Goal: Transaction & Acquisition: Purchase product/service

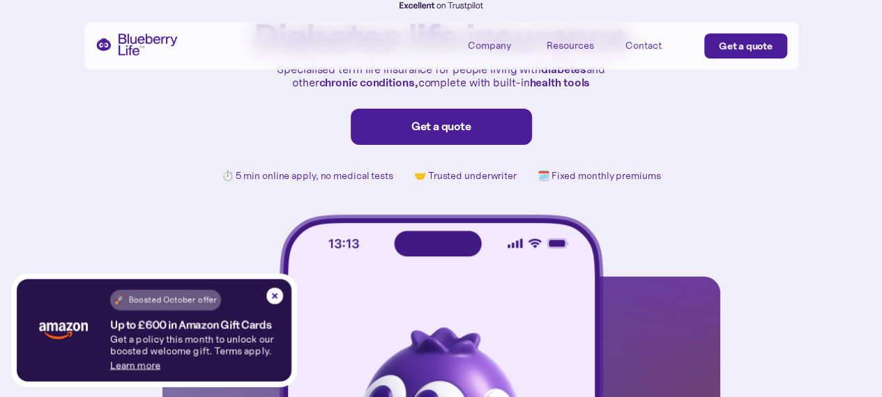
scroll to position [139, 0]
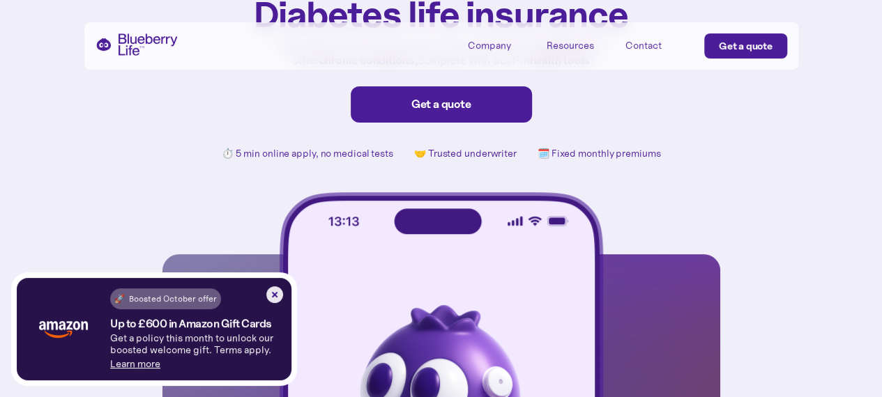
click at [279, 291] on img at bounding box center [274, 294] width 17 height 17
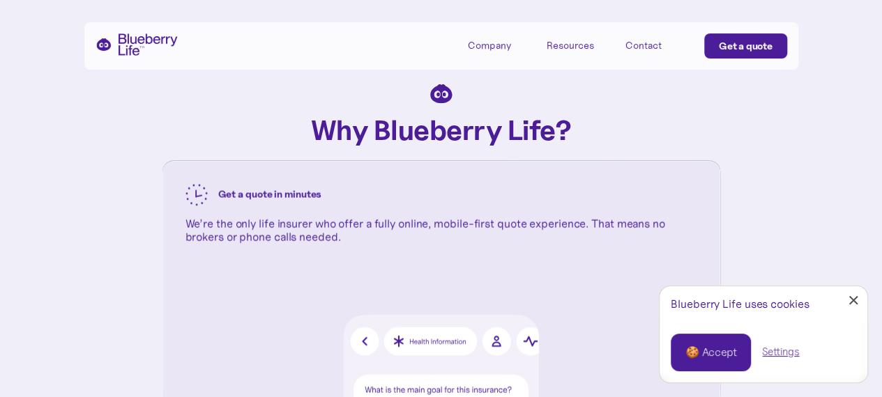
scroll to position [1324, 0]
click at [850, 303] on div at bounding box center [853, 300] width 9 height 9
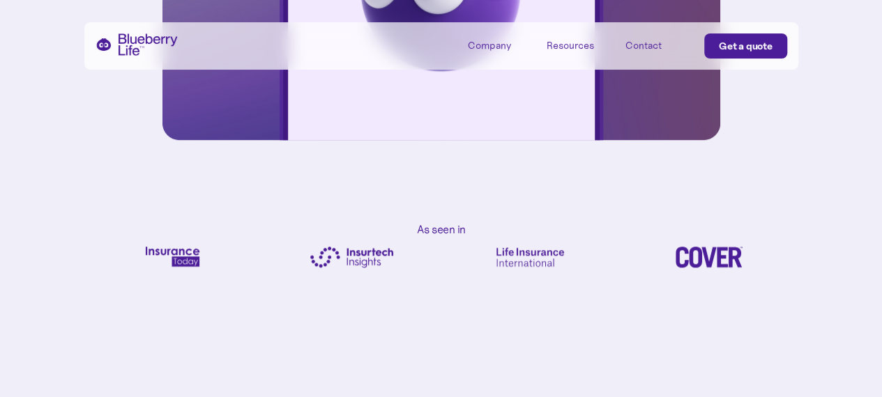
scroll to position [467, 0]
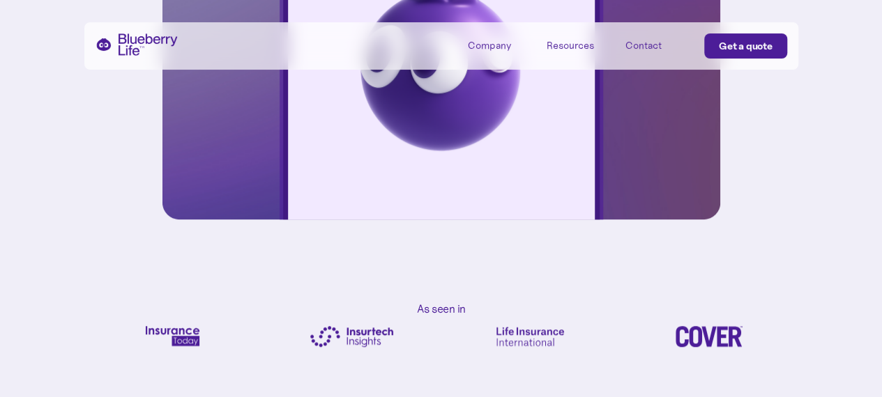
click at [723, 43] on div "Get a quote" at bounding box center [745, 46] width 54 height 14
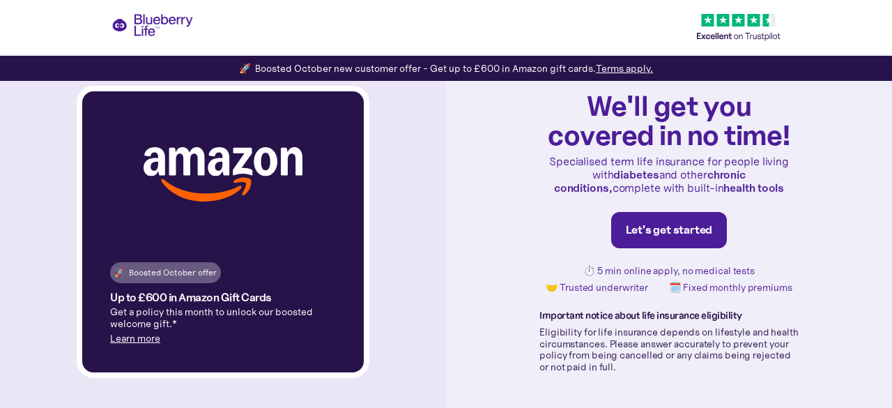
click at [640, 236] on div "Let's get started" at bounding box center [669, 230] width 87 height 14
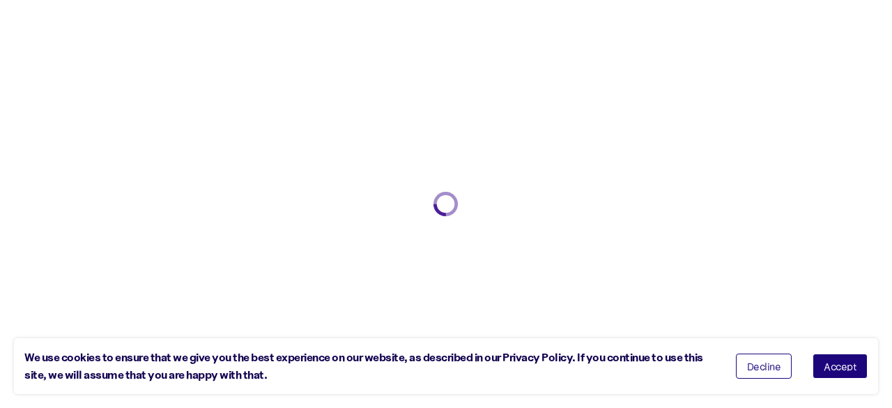
click at [839, 369] on span "Accept" at bounding box center [840, 366] width 33 height 10
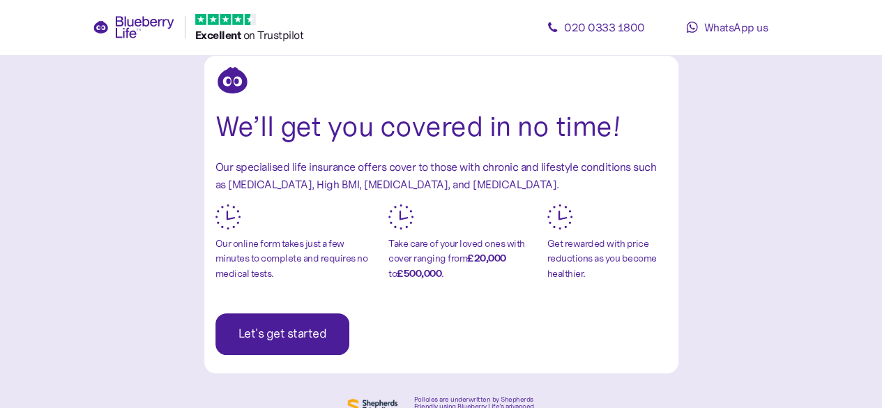
scroll to position [139, 0]
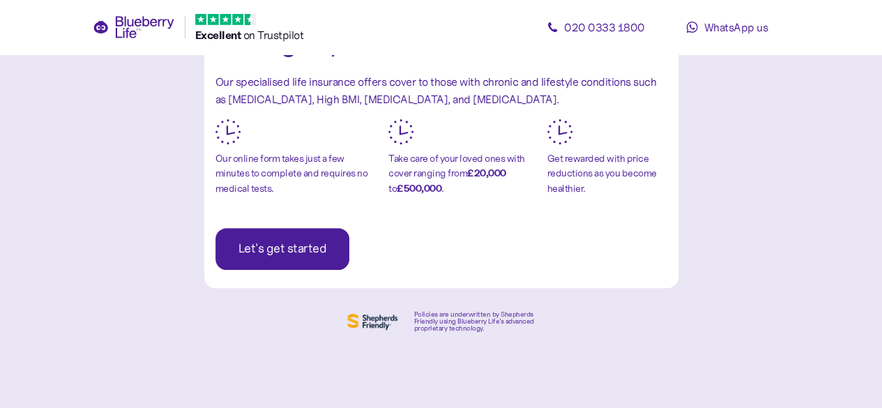
click at [284, 263] on span "Let's get started" at bounding box center [282, 249] width 89 height 40
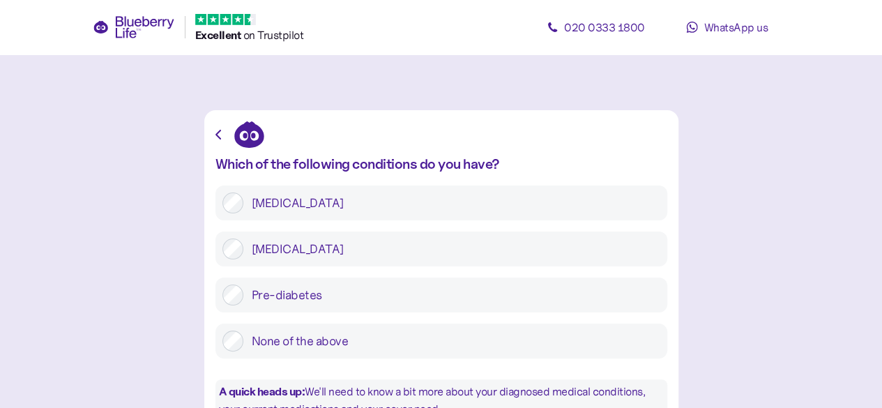
scroll to position [70, 0]
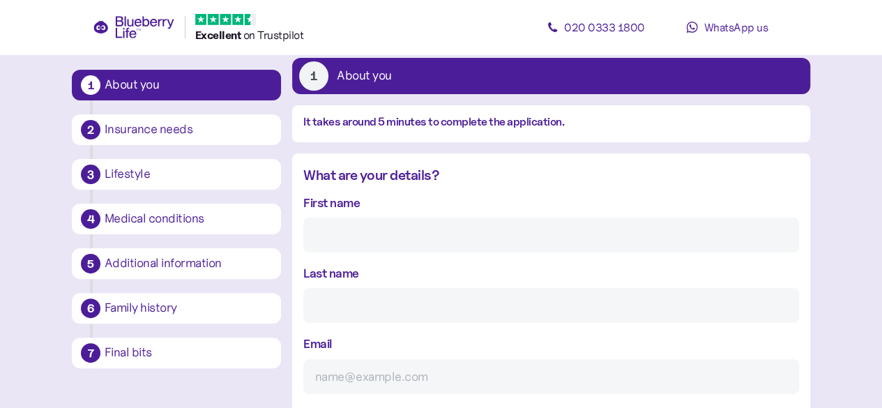
scroll to position [96, 0]
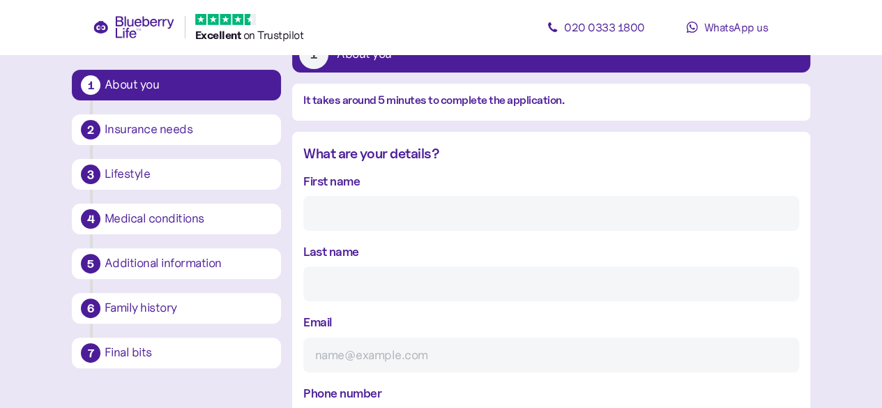
click at [412, 213] on input "First name" at bounding box center [550, 213] width 495 height 35
paste input "Oscar"
type input "Oscar"
click at [364, 281] on input "Last name" at bounding box center [550, 283] width 495 height 35
type input "[PERSON_NAME]"
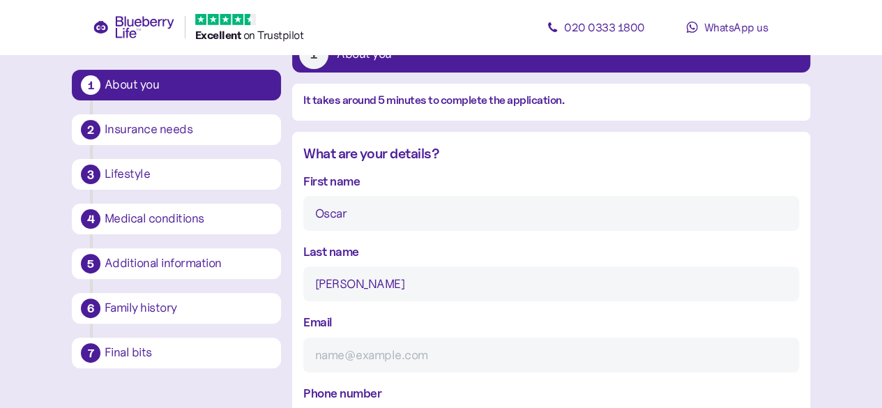
click at [390, 359] on input "Email" at bounding box center [550, 354] width 495 height 35
paste input "[EMAIL_ADDRESS][DOMAIN_NAME]"
type input "osykes@gmail.com"
click at [528, 349] on input "osykes@gmail.com" at bounding box center [550, 354] width 495 height 35
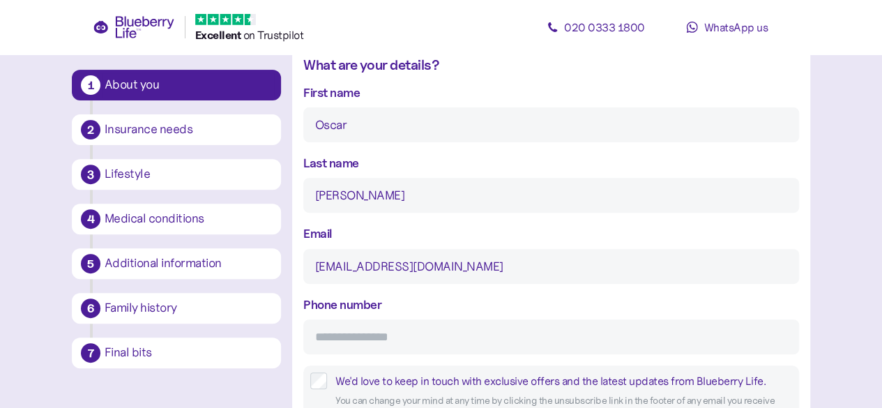
scroll to position [236, 0]
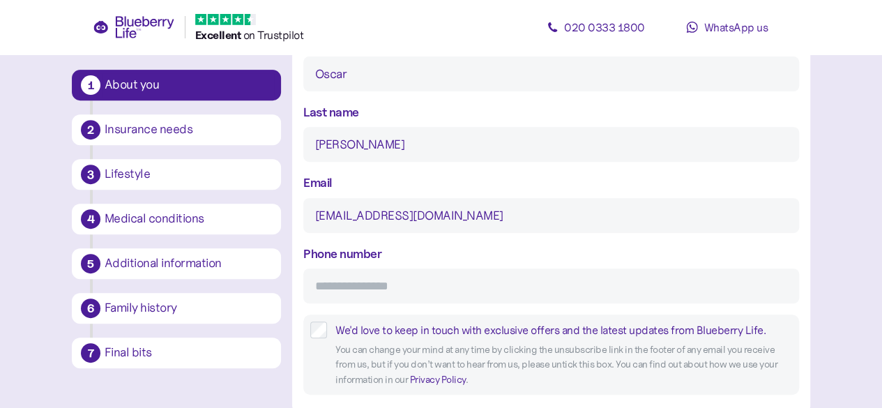
click at [372, 286] on input "Phone number" at bounding box center [550, 285] width 495 height 35
paste input "**********"
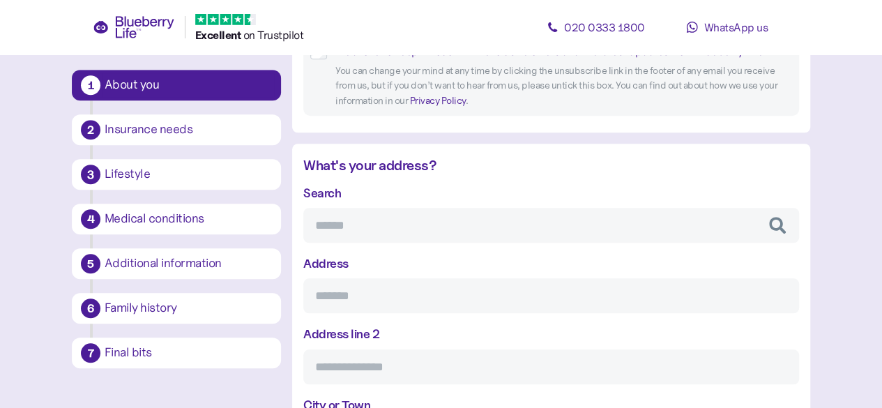
scroll to position [584, 0]
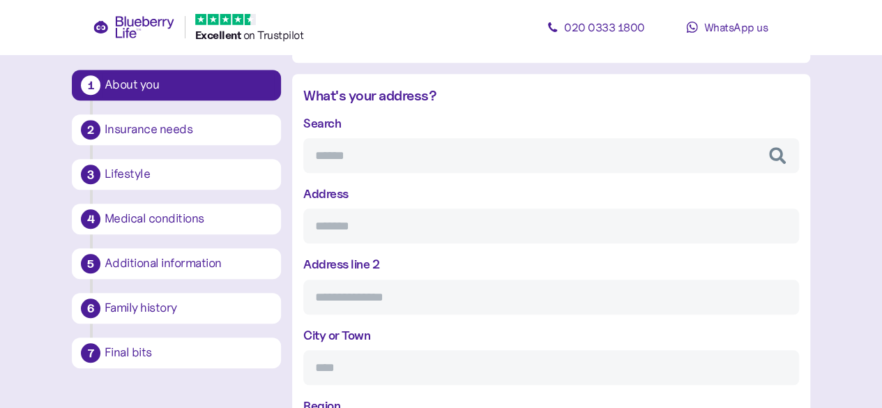
type input "**********"
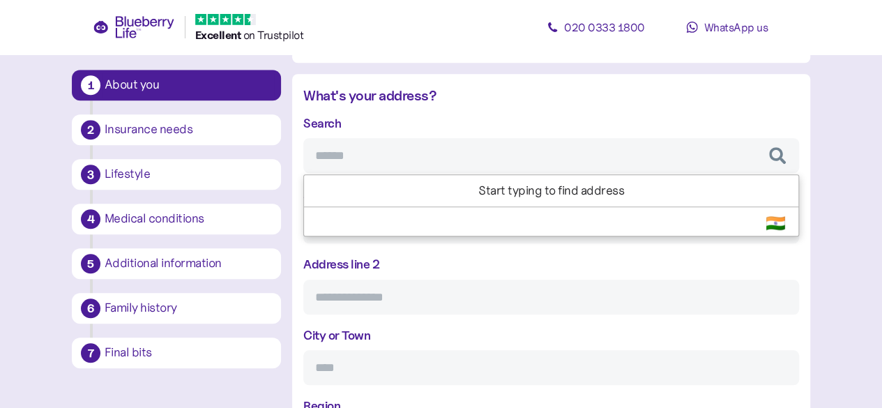
click at [368, 155] on input "Search" at bounding box center [550, 155] width 495 height 35
paste input "******"
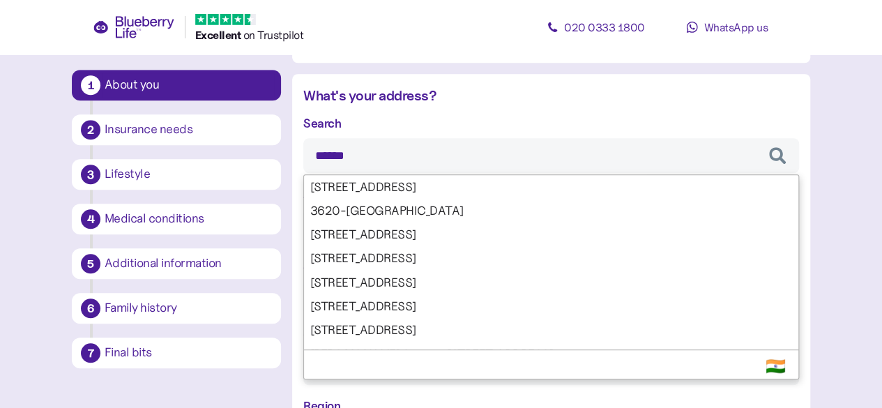
click at [426, 154] on input "******" at bounding box center [550, 155] width 495 height 35
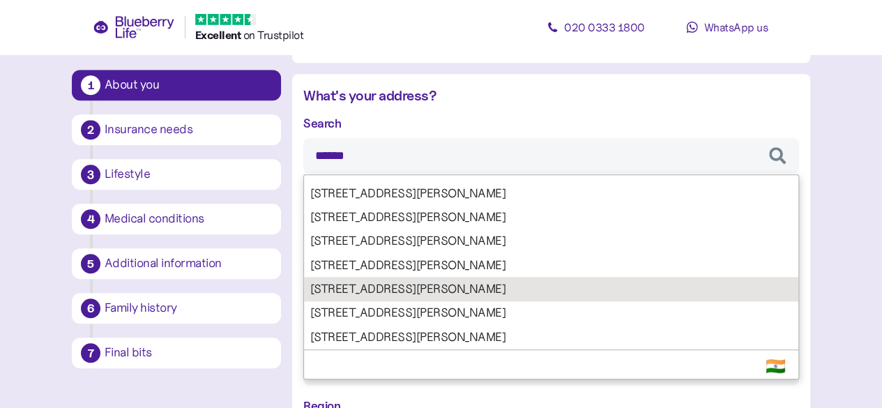
scroll to position [279, 0]
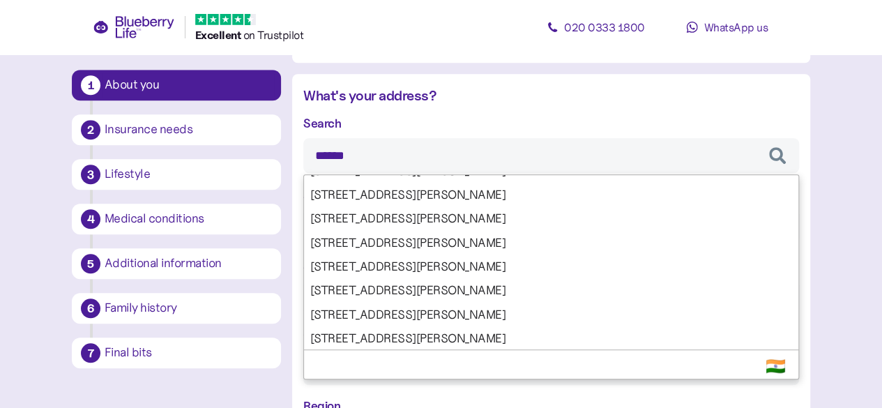
type input "******"
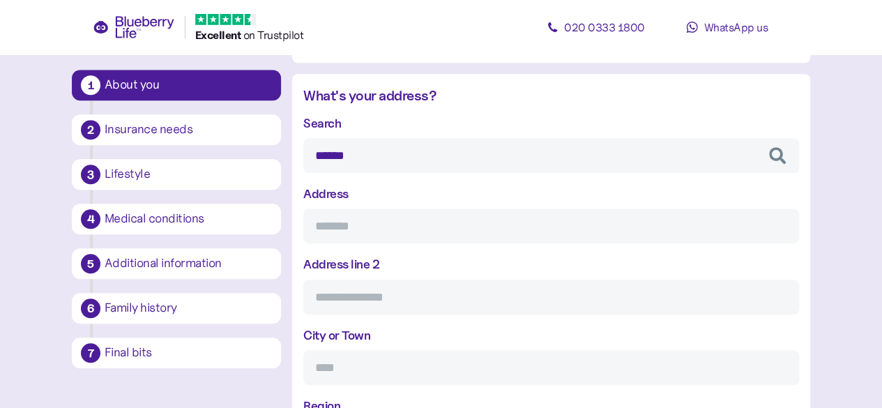
click at [541, 121] on div "Search ****** 1F, Chukkuwala, 248001 Dehradun 3620-98252, Gomtipur, 380021 Ahme…" at bounding box center [550, 143] width 495 height 59
click at [398, 226] on input "Address" at bounding box center [550, 225] width 495 height 35
click at [776, 161] on icon "button" at bounding box center [777, 155] width 17 height 17
click at [776, 147] on icon "button" at bounding box center [777, 155] width 17 height 17
click at [594, 153] on input "******" at bounding box center [550, 155] width 495 height 35
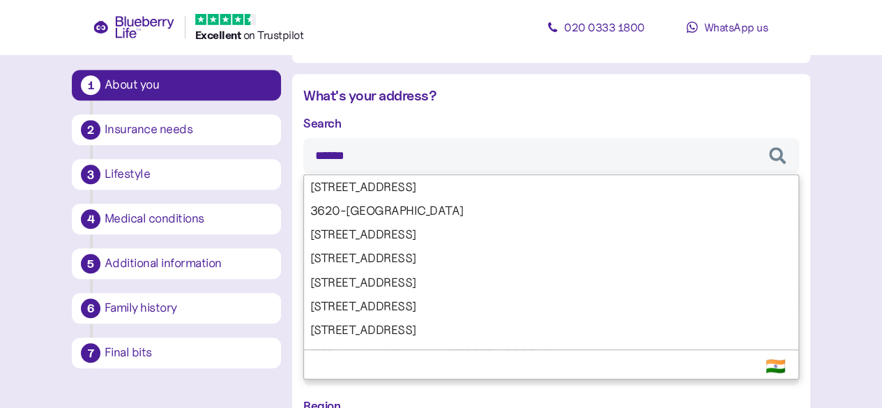
scroll to position [445, 0]
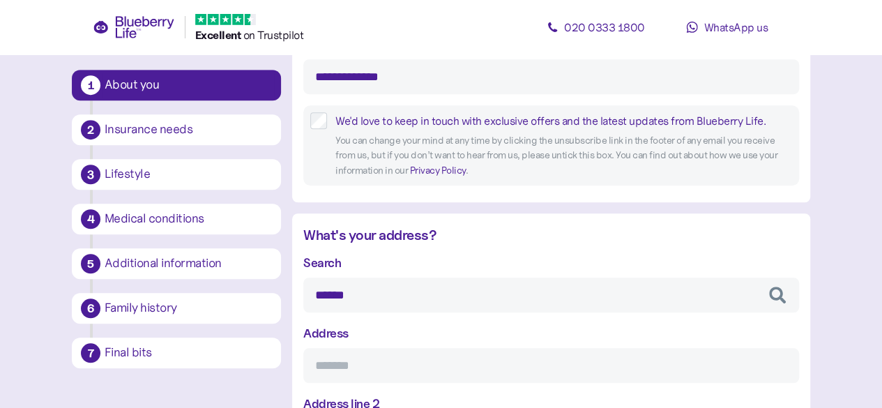
click at [322, 260] on label "Search" at bounding box center [322, 262] width 38 height 19
click at [322, 277] on input "******" at bounding box center [550, 294] width 495 height 35
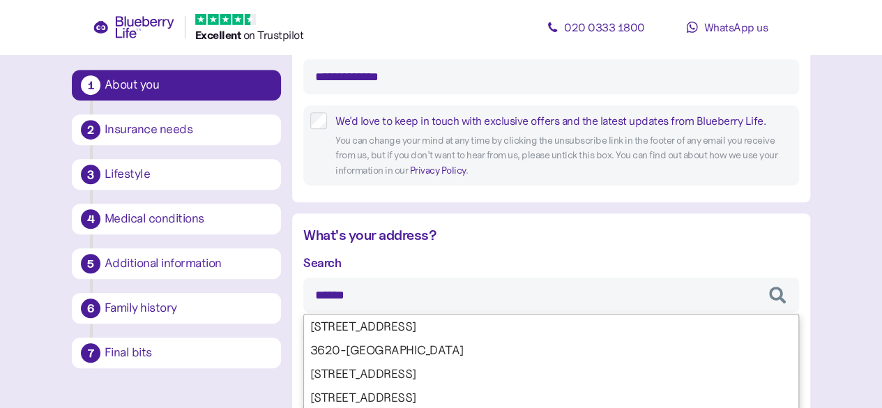
scroll to position [584, 0]
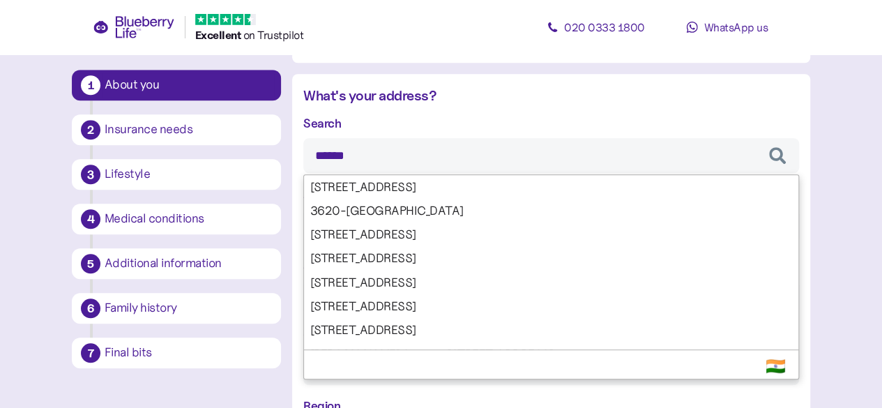
click at [493, 139] on input "******" at bounding box center [550, 155] width 495 height 35
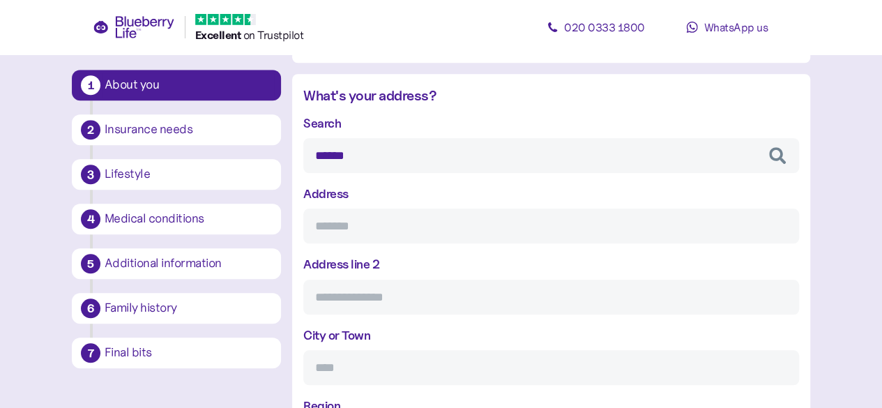
click at [849, 353] on main "**********" at bounding box center [441, 384] width 882 height 1937
click at [380, 228] on input "Address" at bounding box center [550, 225] width 495 height 35
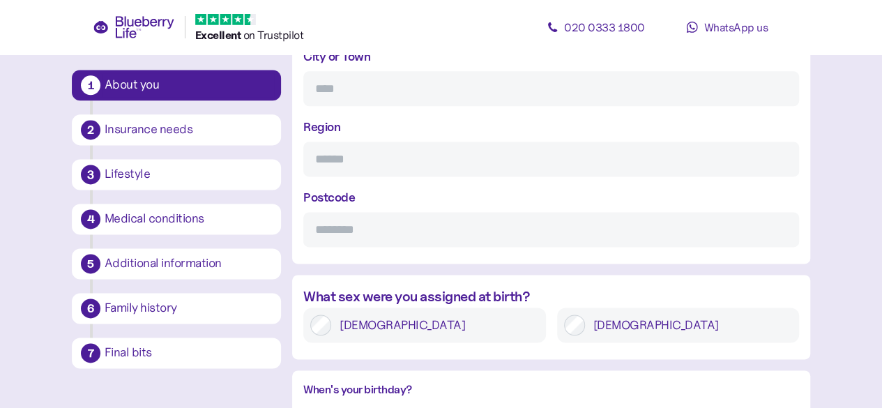
scroll to position [654, 0]
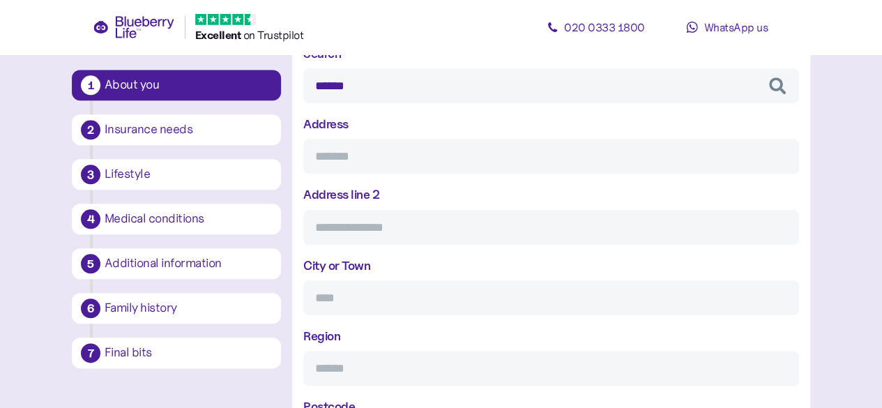
paste input "**********"
drag, startPoint x: 434, startPoint y: 157, endPoint x: 554, endPoint y: 168, distance: 120.3
click at [554, 168] on input "**********" at bounding box center [550, 156] width 495 height 35
type input "**********"
click at [374, 291] on input "City or Town" at bounding box center [550, 297] width 495 height 35
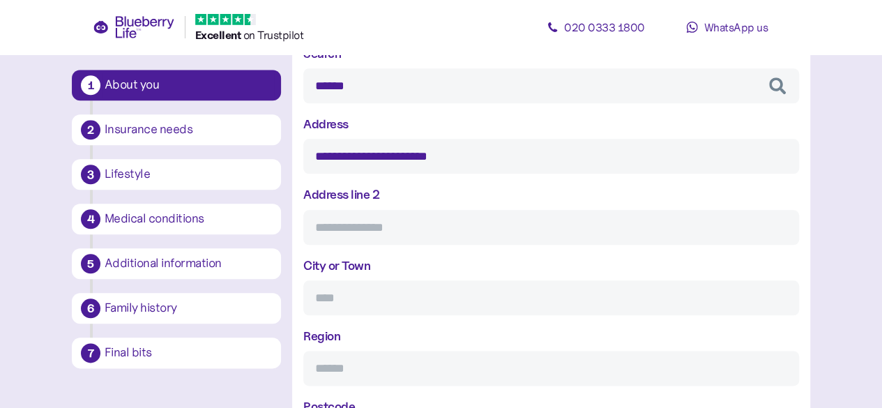
paste input "**********"
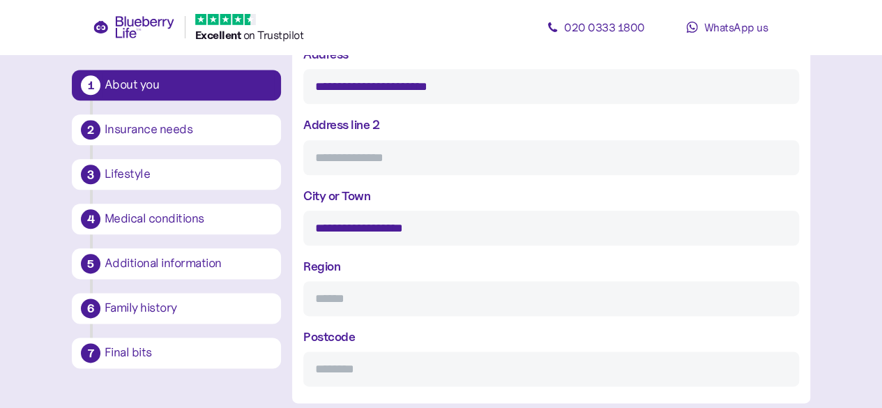
scroll to position [793, 0]
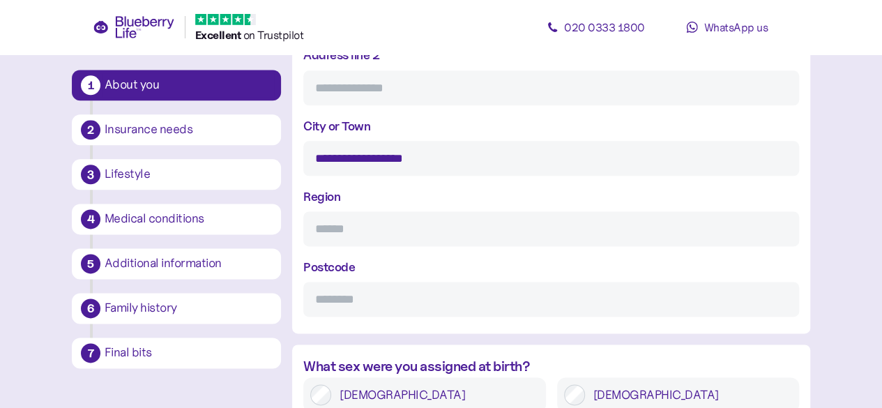
type input "**********"
click at [340, 231] on input "Region" at bounding box center [550, 228] width 495 height 35
type input "*"
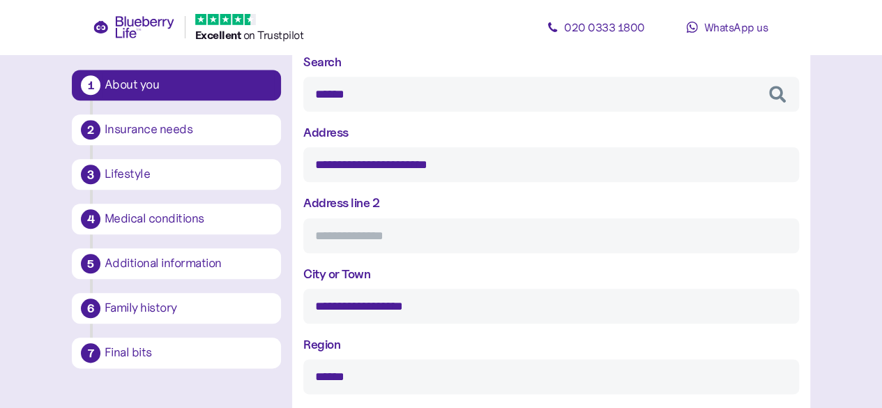
scroll to position [584, 0]
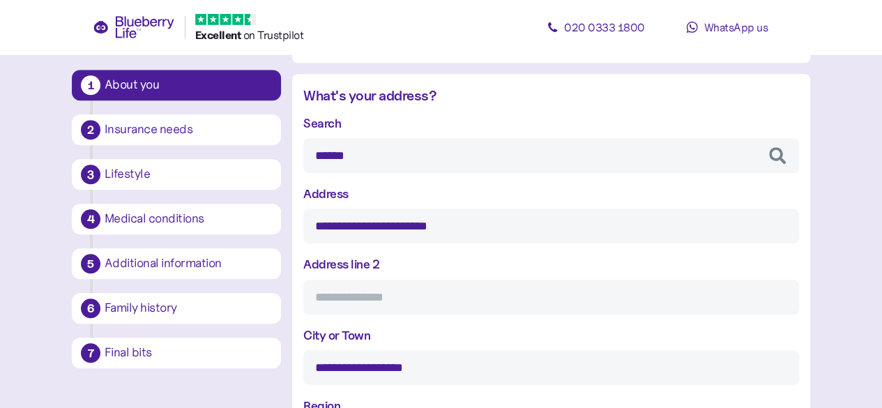
type input "******"
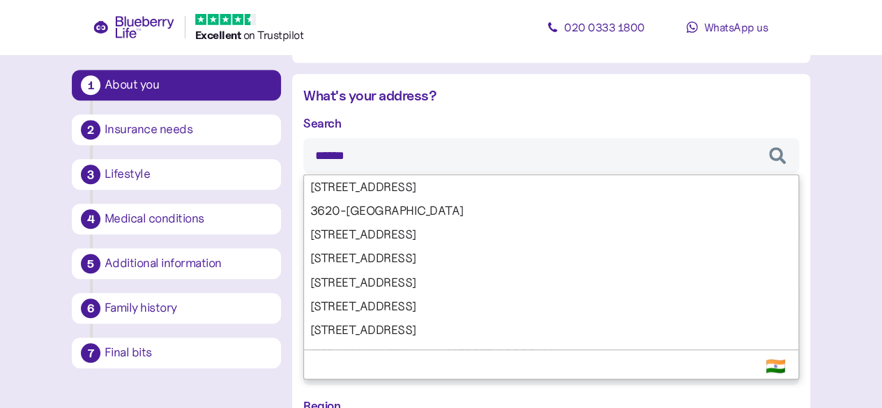
drag, startPoint x: 423, startPoint y: 159, endPoint x: 300, endPoint y: 144, distance: 124.2
click at [300, 144] on div "**********" at bounding box center [551, 312] width 518 height 455
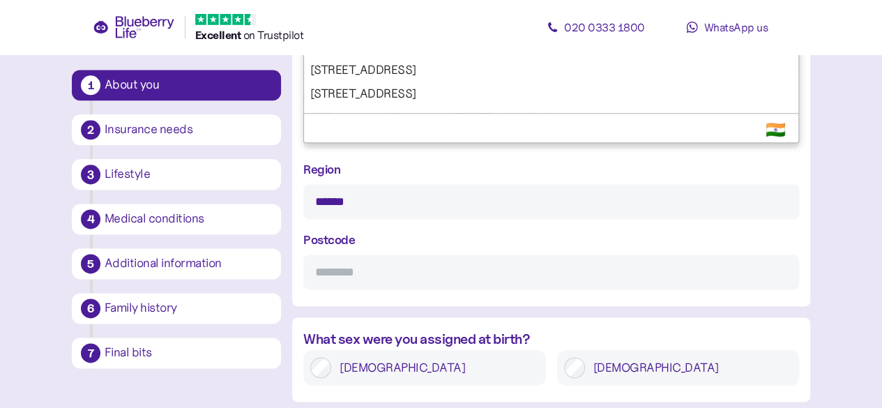
scroll to position [932, 0]
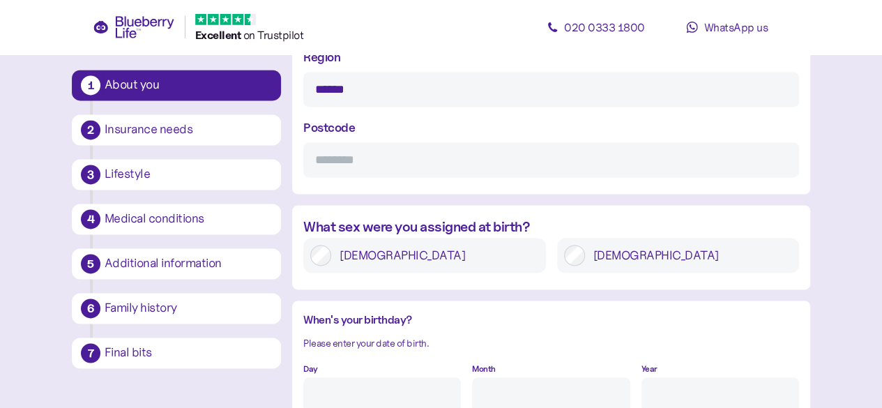
click at [363, 162] on input "Postcode" at bounding box center [550, 159] width 495 height 35
paste input "******"
type input "******"
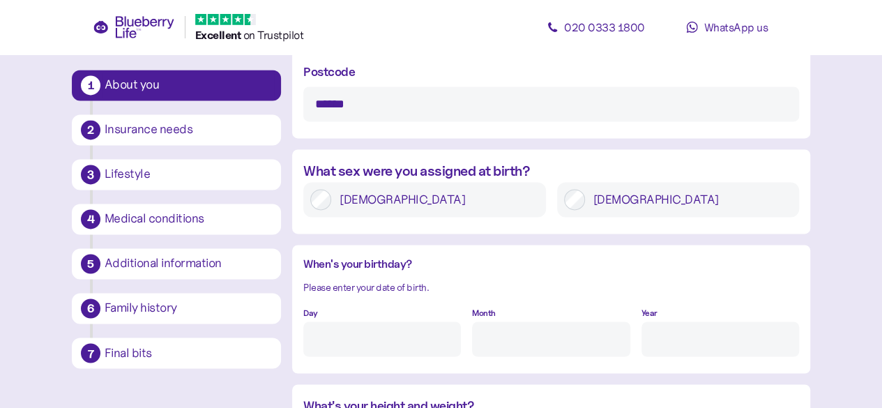
scroll to position [1072, 0]
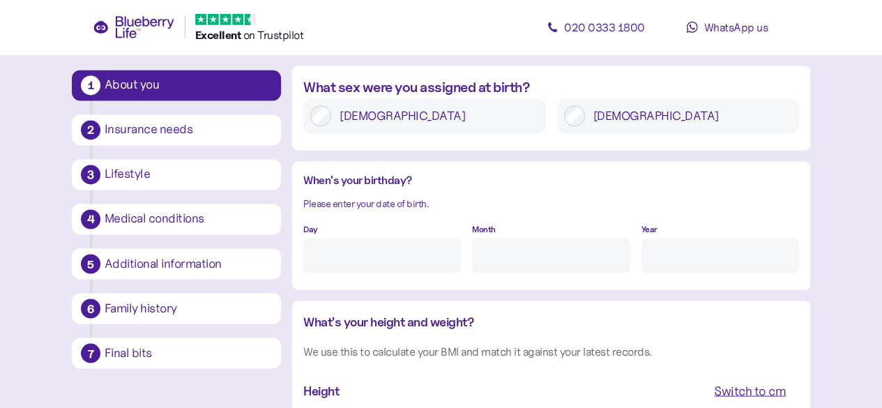
click at [329, 259] on input "Day" at bounding box center [381, 255] width 157 height 35
type input "24"
click at [491, 255] on input "Month" at bounding box center [550, 255] width 157 height 35
click at [597, 254] on input "06" at bounding box center [550, 255] width 157 height 35
click at [623, 261] on input "06" at bounding box center [550, 255] width 157 height 35
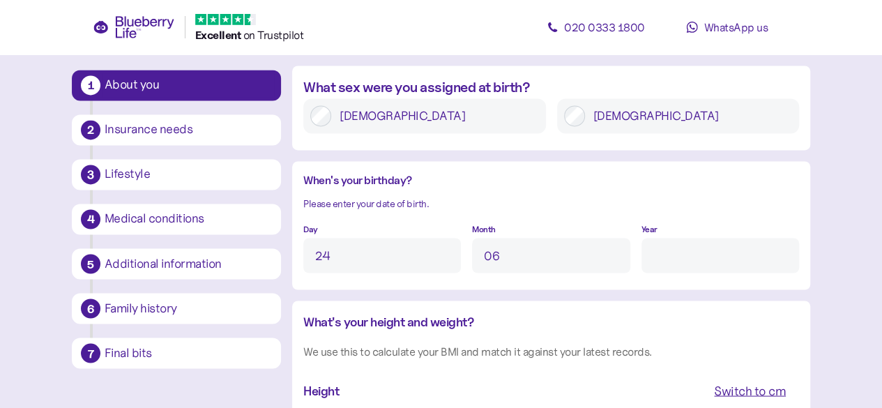
type input "6"
click at [633, 256] on div "Day 24 Month 6 Year" at bounding box center [550, 246] width 495 height 54
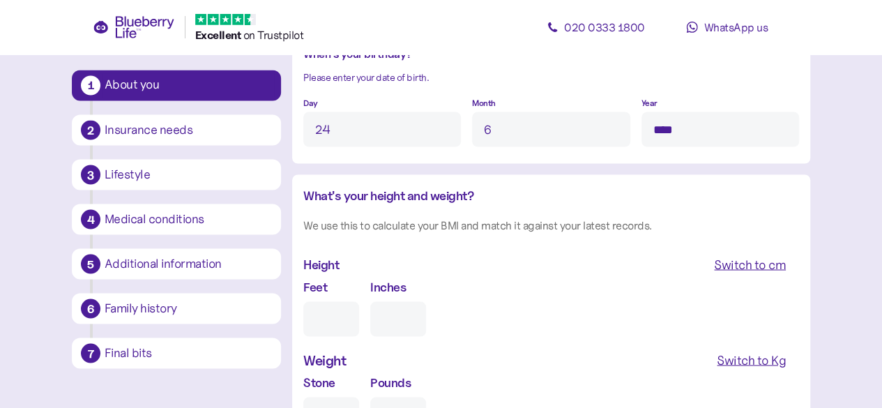
scroll to position [1211, 0]
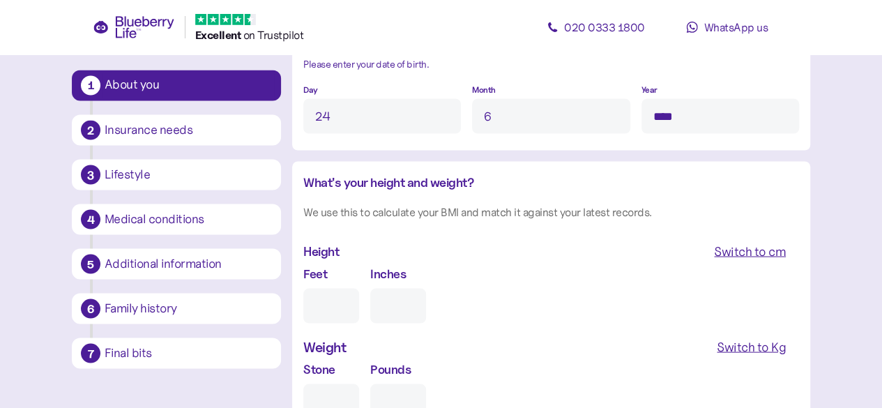
type input "****"
click at [593, 270] on div "Feet Inches" at bounding box center [550, 292] width 495 height 59
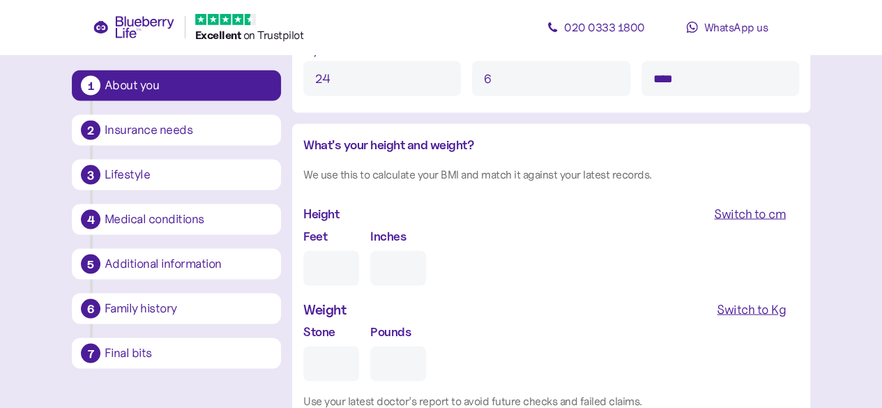
scroll to position [1281, 0]
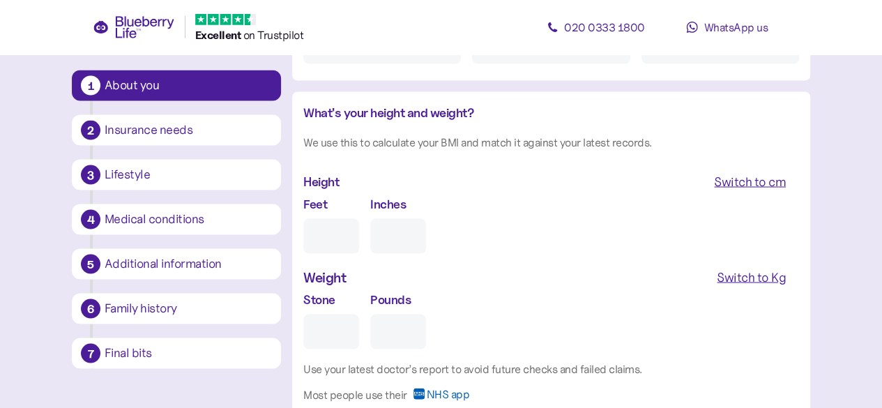
click at [319, 189] on div "Height" at bounding box center [321, 181] width 36 height 20
click at [328, 213] on div "Feet" at bounding box center [331, 223] width 56 height 59
click at [323, 201] on label "Feet" at bounding box center [315, 203] width 24 height 19
click at [323, 218] on input "Feet" at bounding box center [331, 235] width 56 height 35
type input "5"
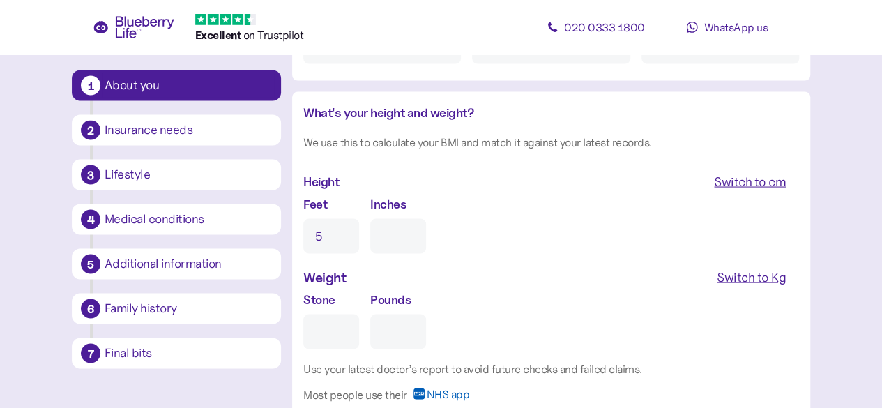
type input "0"
type input "5"
type input "11"
click at [765, 274] on div "Switch to Kg" at bounding box center [750, 277] width 69 height 20
click at [342, 347] on input "Kg" at bounding box center [362, 331] width 118 height 35
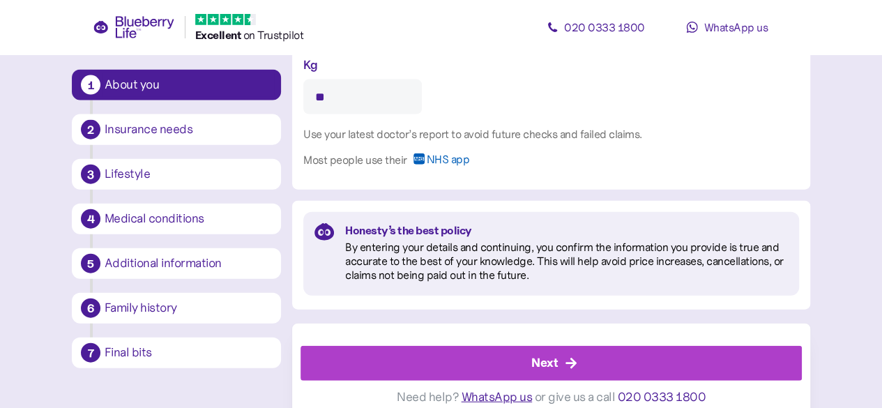
scroll to position [1529, 0]
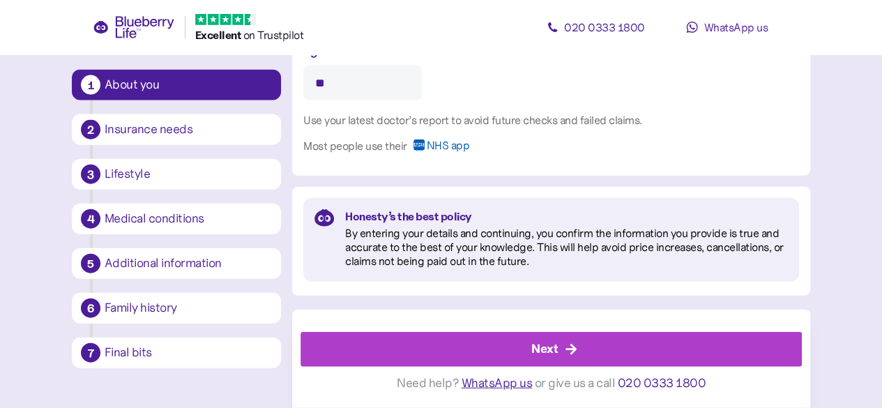
type input "**"
click at [506, 359] on div "Next" at bounding box center [554, 348] width 470 height 33
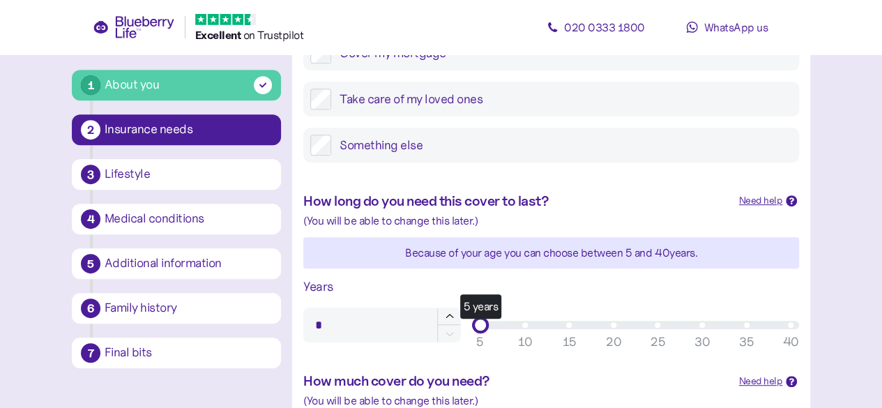
scroll to position [348, 0]
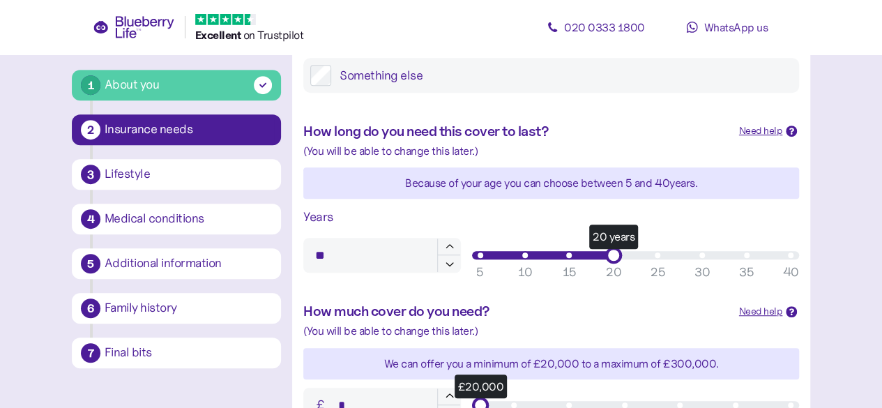
type input "**"
click at [613, 276] on div "20" at bounding box center [613, 272] width 15 height 19
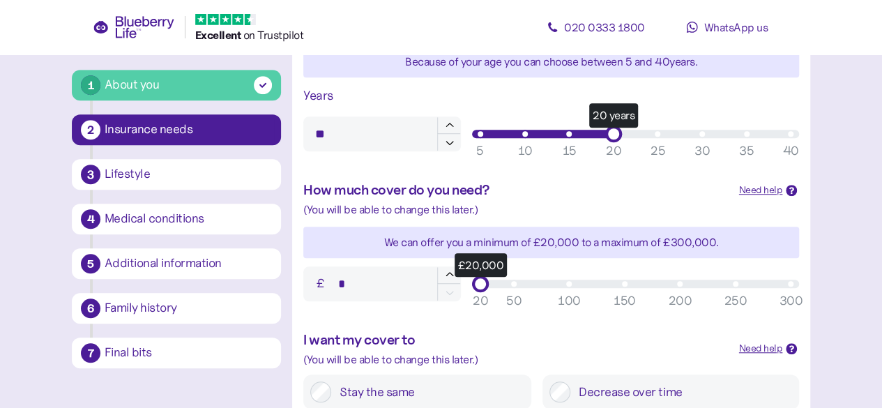
scroll to position [488, 0]
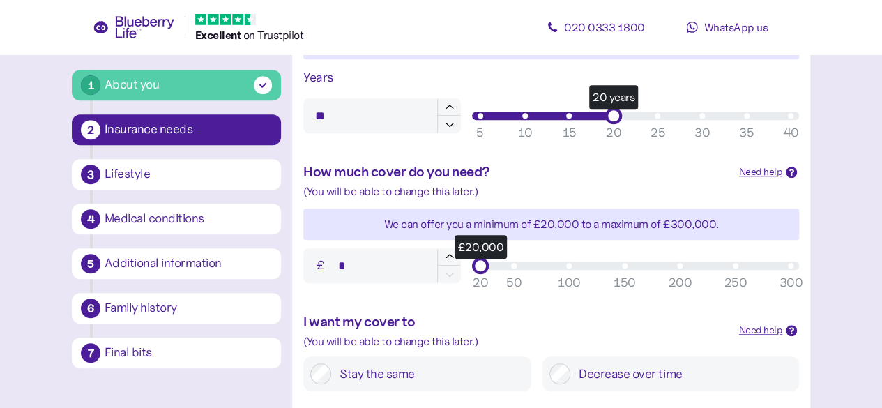
type input "*******"
click at [787, 284] on div "300" at bounding box center [790, 282] width 24 height 19
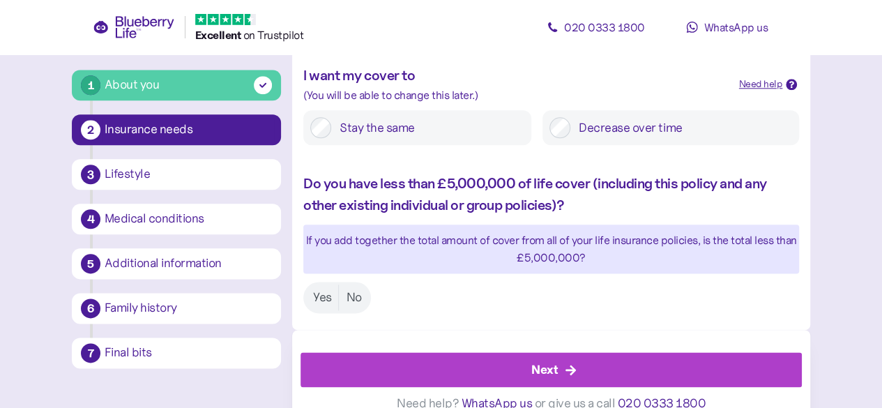
scroll to position [754, 0]
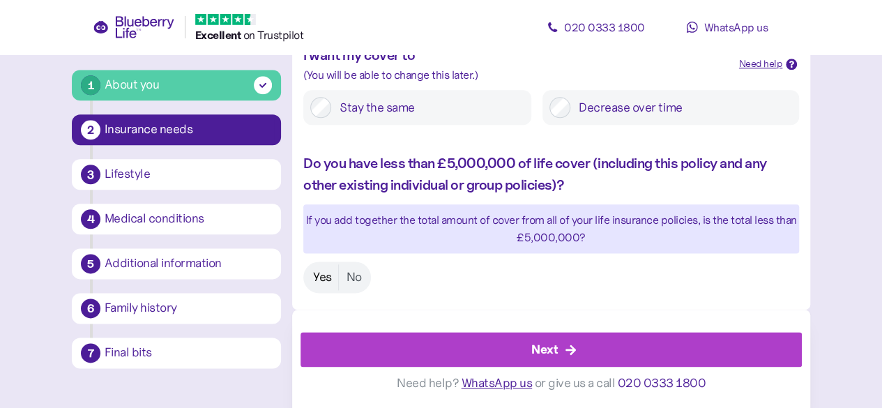
click at [324, 272] on label "Yes" at bounding box center [322, 277] width 33 height 26
click at [530, 343] on div "Next" at bounding box center [554, 348] width 470 height 33
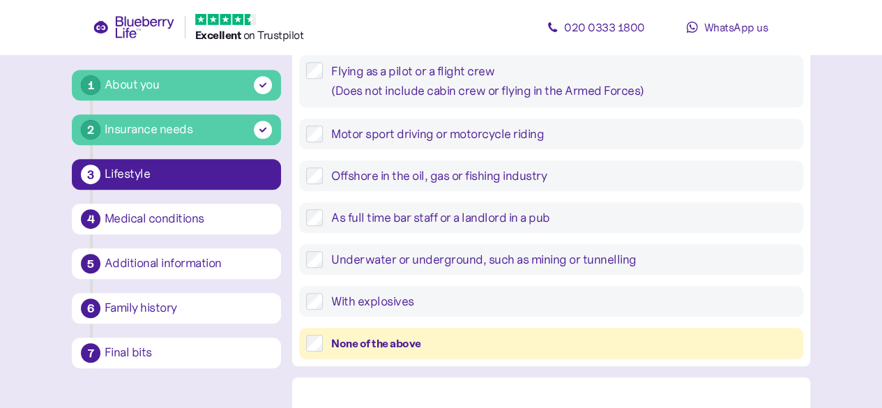
scroll to position [418, 0]
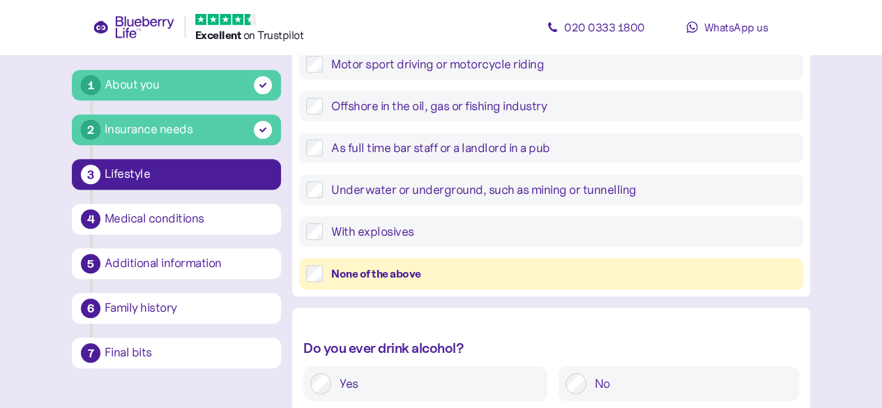
click at [331, 286] on div "None of the above" at bounding box center [551, 273] width 504 height 31
click at [335, 279] on div "None of the above" at bounding box center [563, 273] width 465 height 17
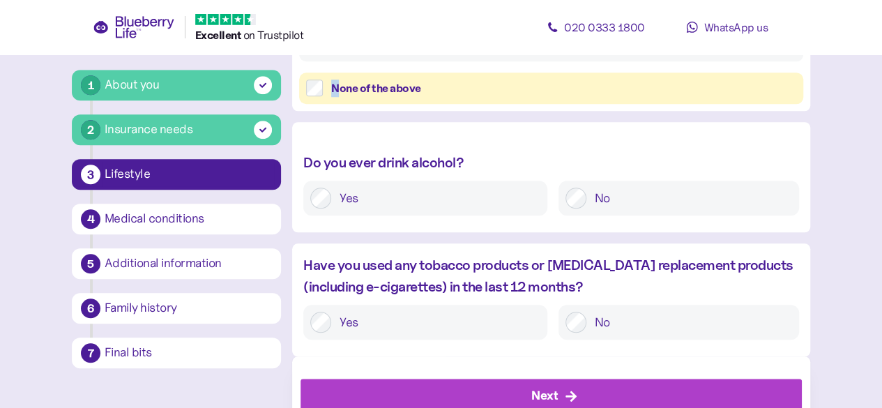
scroll to position [650, 0]
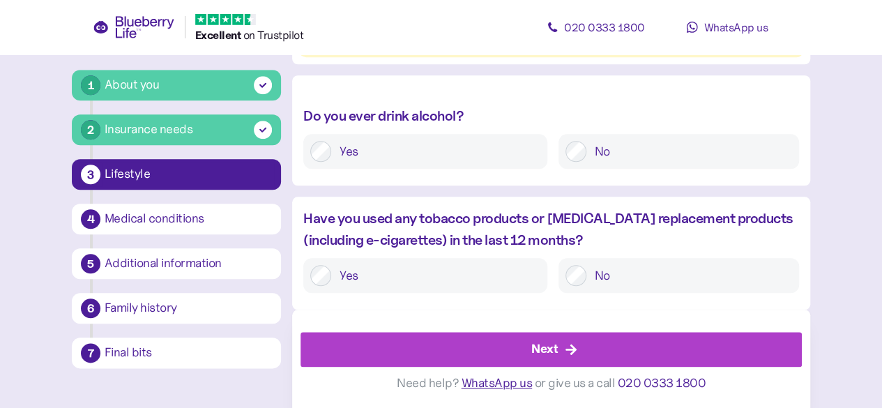
click at [559, 341] on div "Next" at bounding box center [554, 348] width 470 height 33
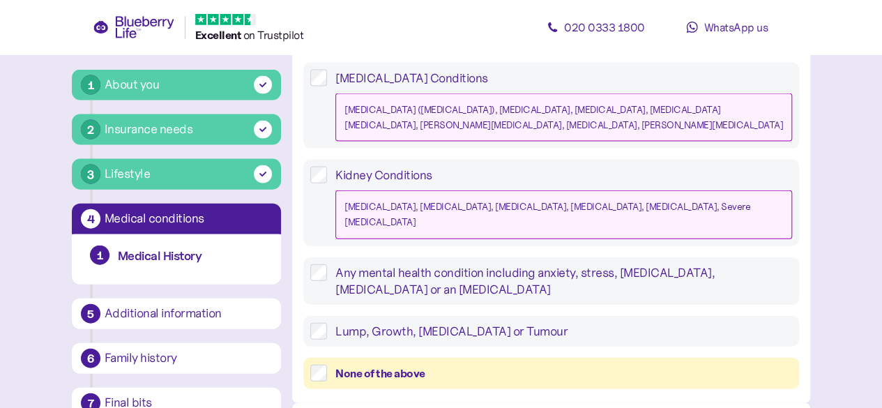
scroll to position [1479, 0]
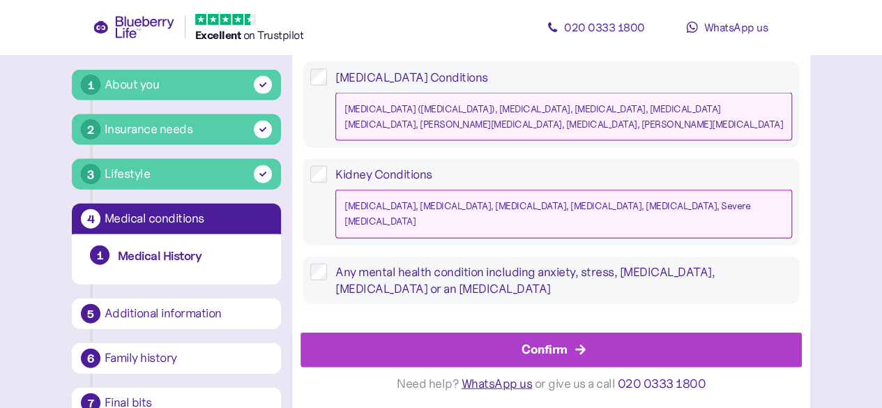
click at [509, 351] on div "Confirm" at bounding box center [554, 348] width 470 height 33
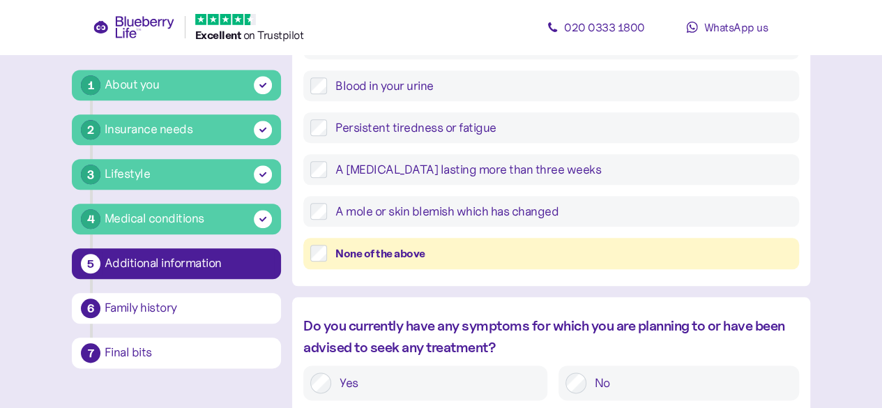
scroll to position [739, 0]
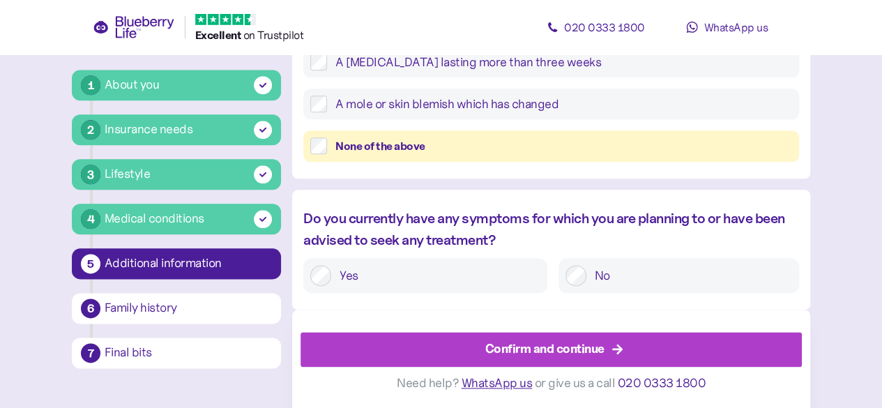
click at [560, 273] on div "No" at bounding box center [678, 275] width 240 height 35
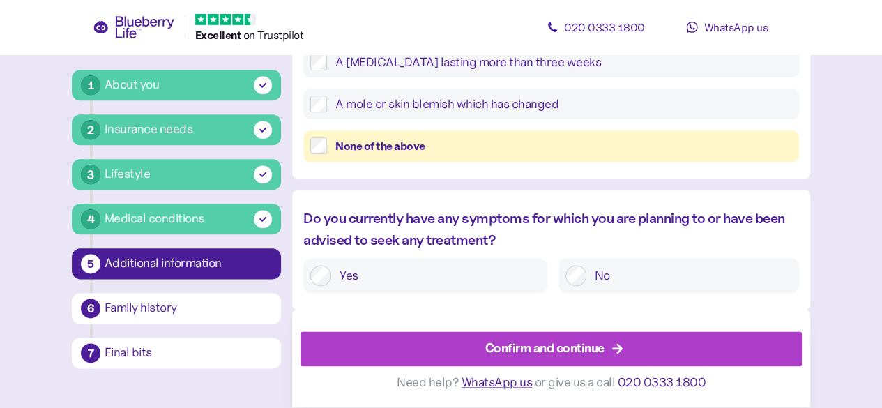
click at [563, 343] on div "Confirm and continue" at bounding box center [544, 348] width 119 height 19
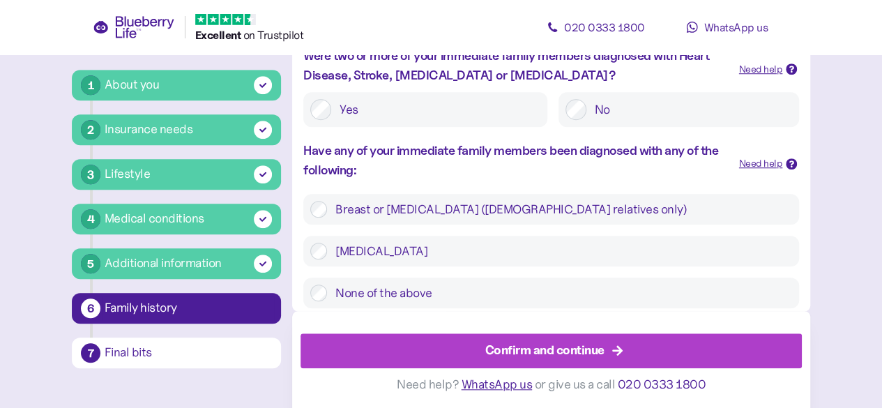
scroll to position [551, 0]
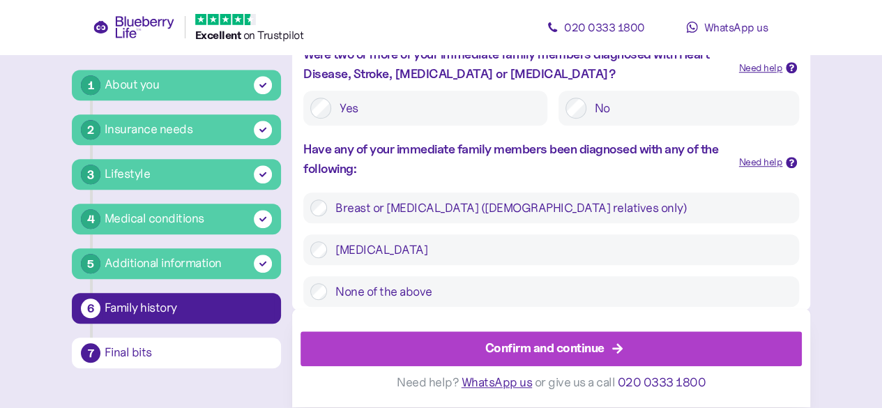
click at [495, 339] on div "Confirm and continue" at bounding box center [544, 348] width 119 height 19
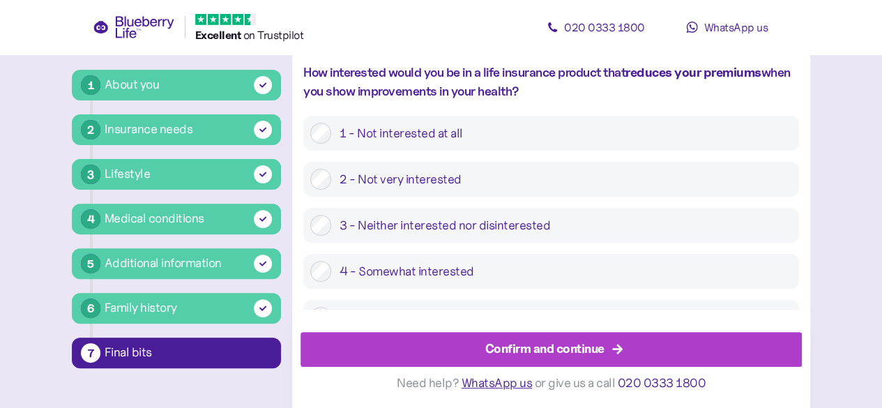
scroll to position [113, 0]
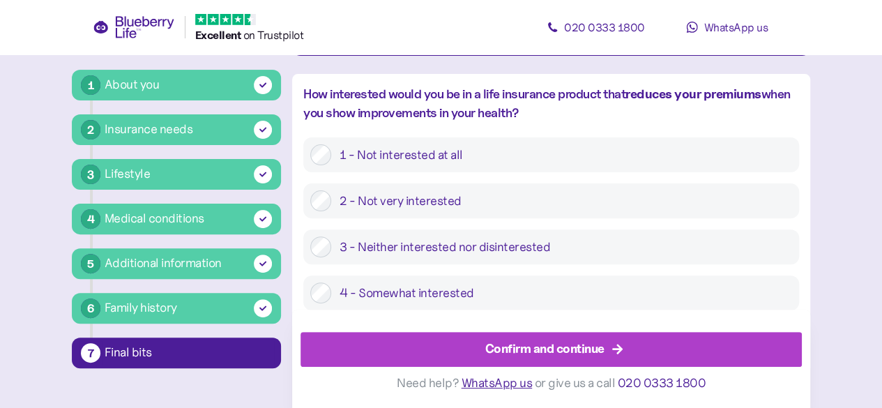
click at [472, 344] on div "Confirm and continue" at bounding box center [554, 348] width 470 height 33
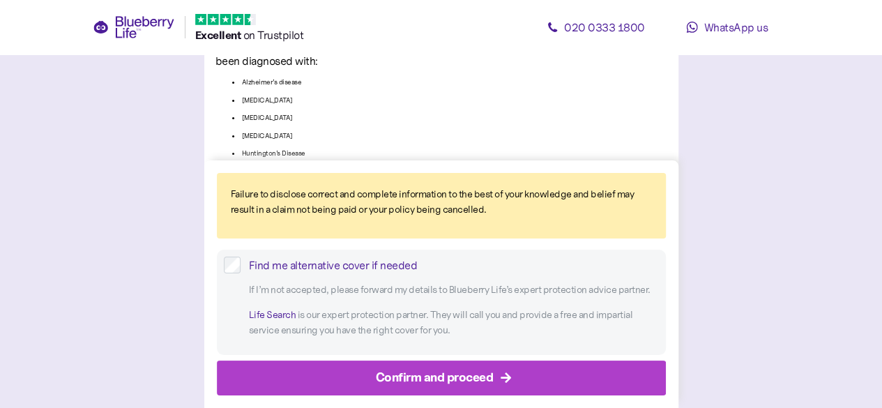
scroll to position [2735, 0]
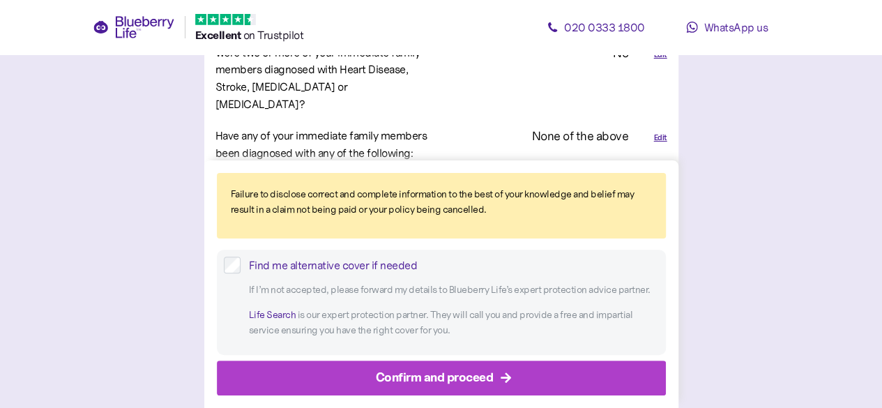
click at [426, 374] on div "Confirm and proceed" at bounding box center [435, 377] width 118 height 19
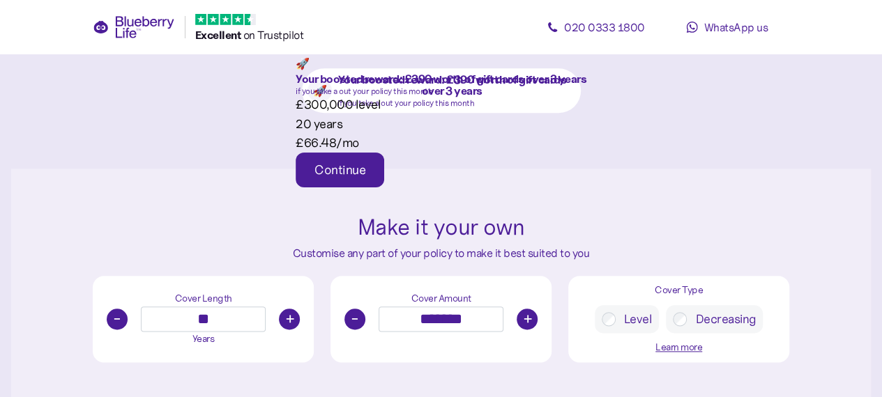
scroll to position [767, 0]
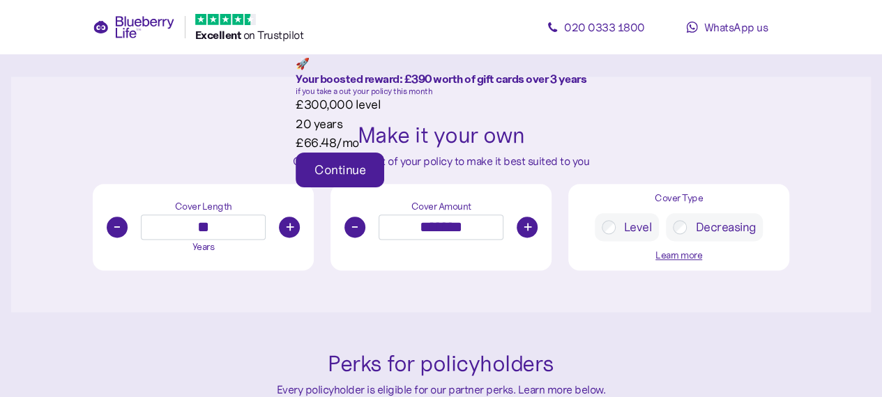
click at [365, 164] on div "Continue" at bounding box center [339, 170] width 51 height 13
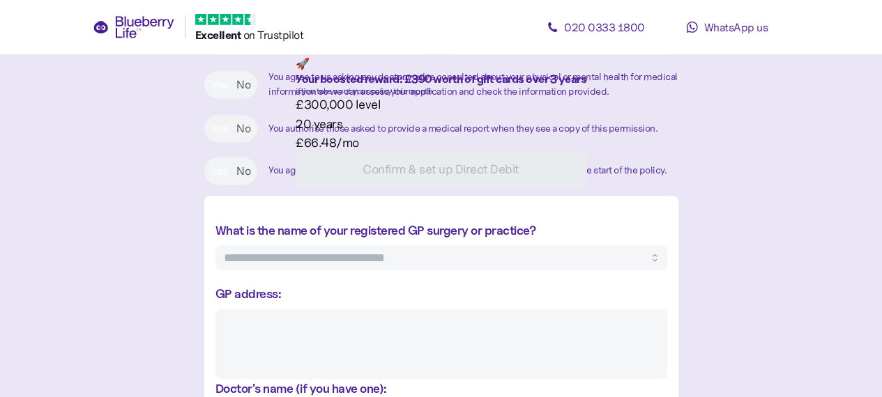
scroll to position [493, 0]
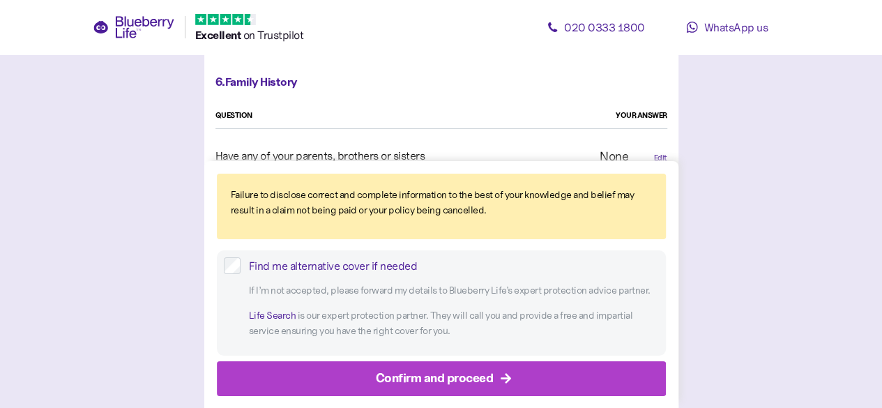
scroll to position [2456, 0]
click at [468, 373] on div "Confirm and proceed" at bounding box center [435, 377] width 118 height 19
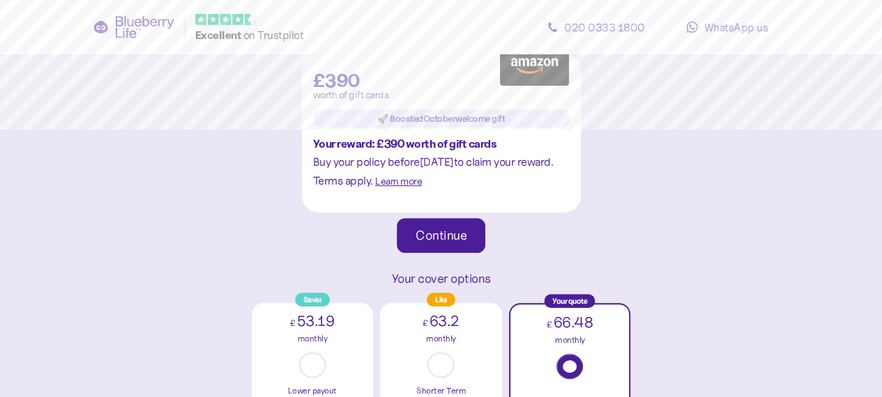
scroll to position [279, 0]
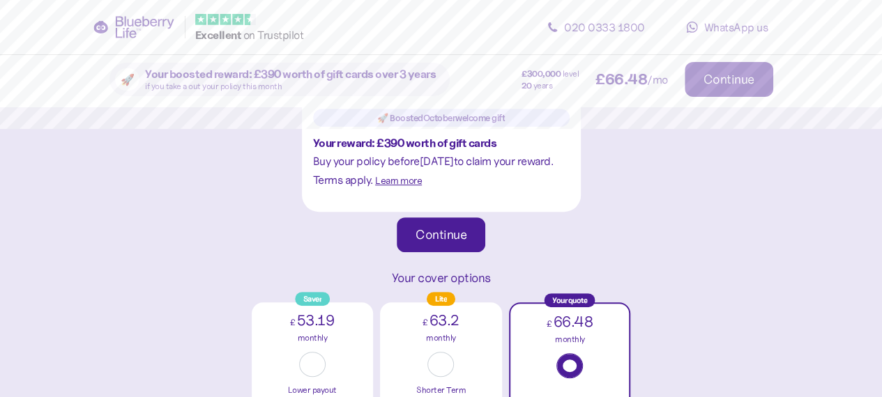
click at [429, 229] on div "Continue" at bounding box center [440, 235] width 51 height 13
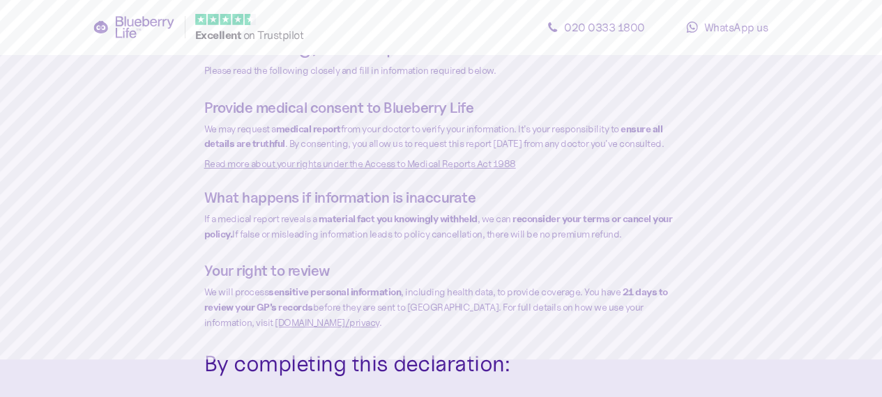
scroll to position [70, 0]
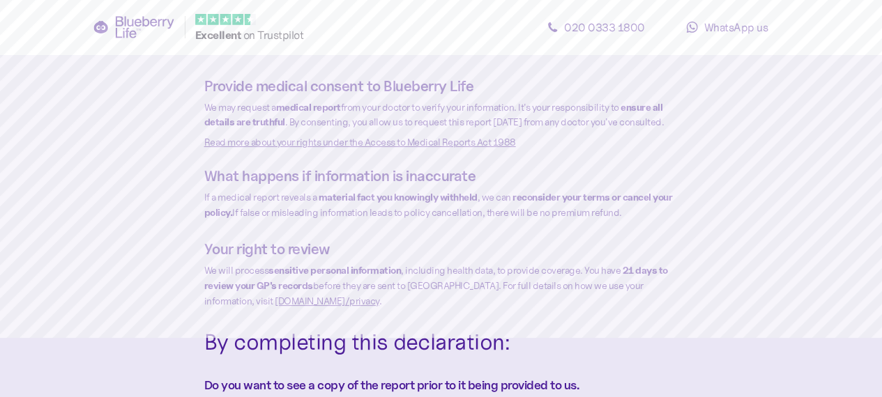
click at [288, 307] on link "[DOMAIN_NAME] /privacy" at bounding box center [327, 301] width 105 height 13
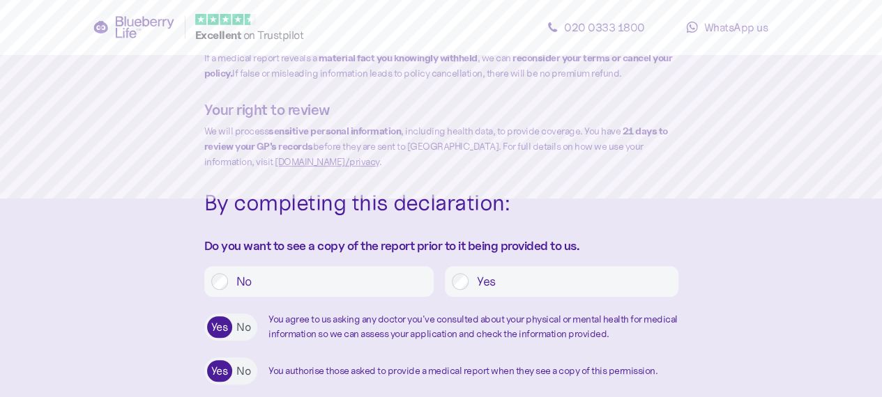
scroll to position [279, 0]
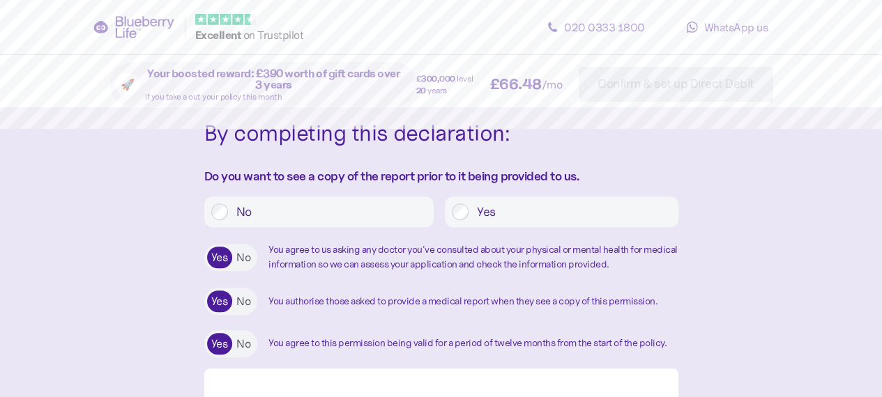
click at [478, 220] on label "Yes" at bounding box center [569, 211] width 202 height 17
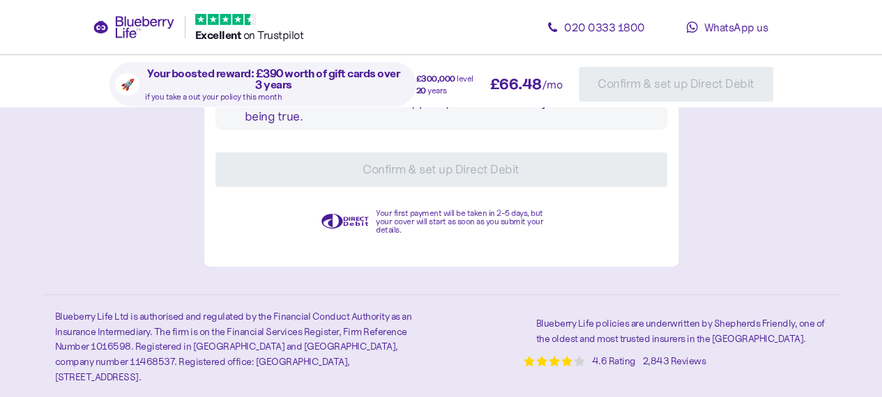
scroll to position [1399, 0]
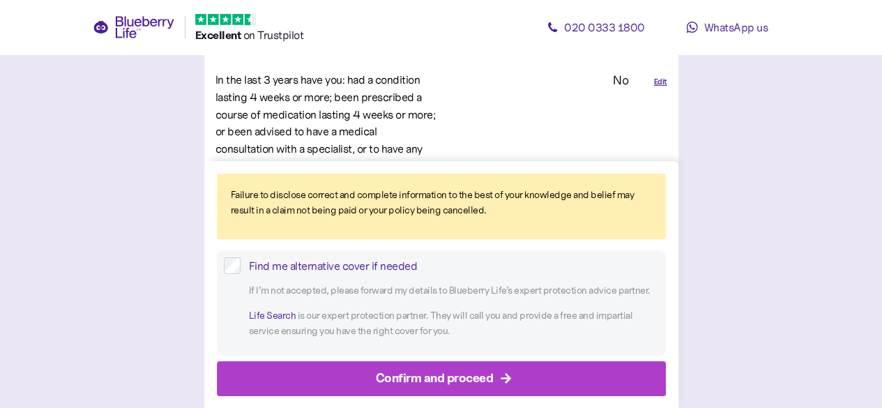
scroll to position [2107, 0]
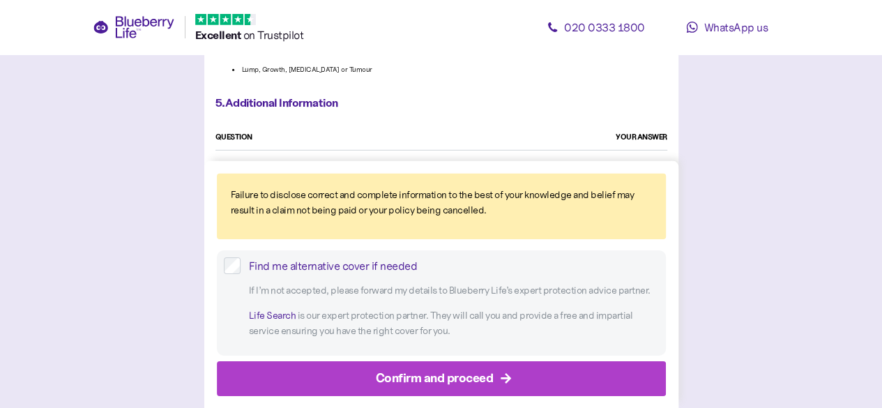
click at [553, 387] on div "Confirm and proceed" at bounding box center [444, 377] width 417 height 33
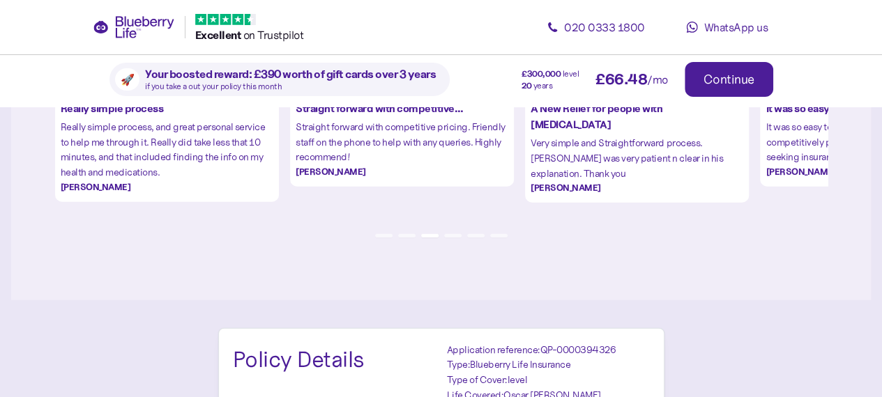
scroll to position [1742, 0]
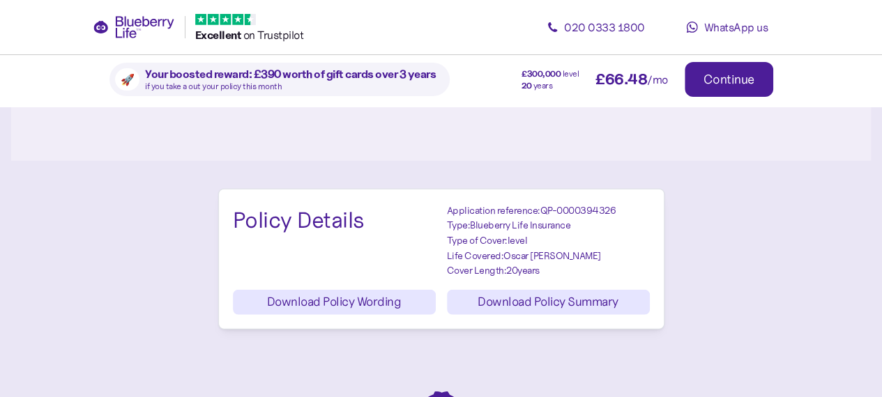
click at [337, 300] on span "Download Policy Wording" at bounding box center [334, 303] width 134 height 24
click at [503, 307] on span "Download Policy Summary" at bounding box center [547, 303] width 141 height 24
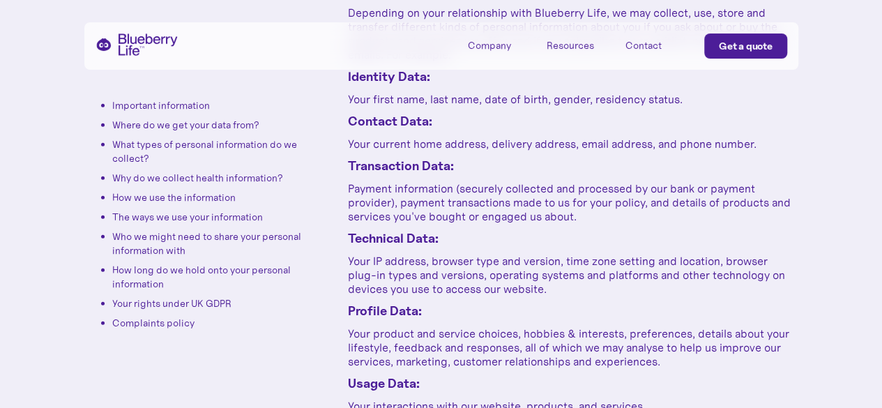
scroll to position [1742, 0]
